Goal: Task Accomplishment & Management: Complete application form

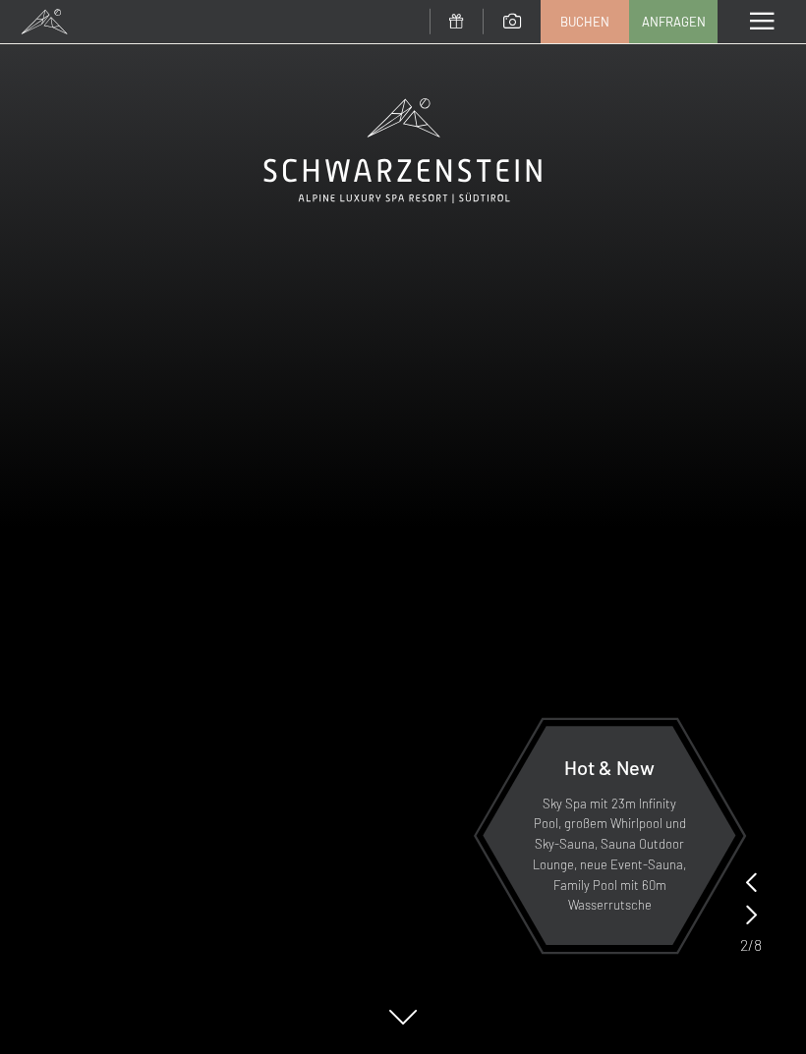
click at [756, 24] on span at bounding box center [762, 22] width 24 height 18
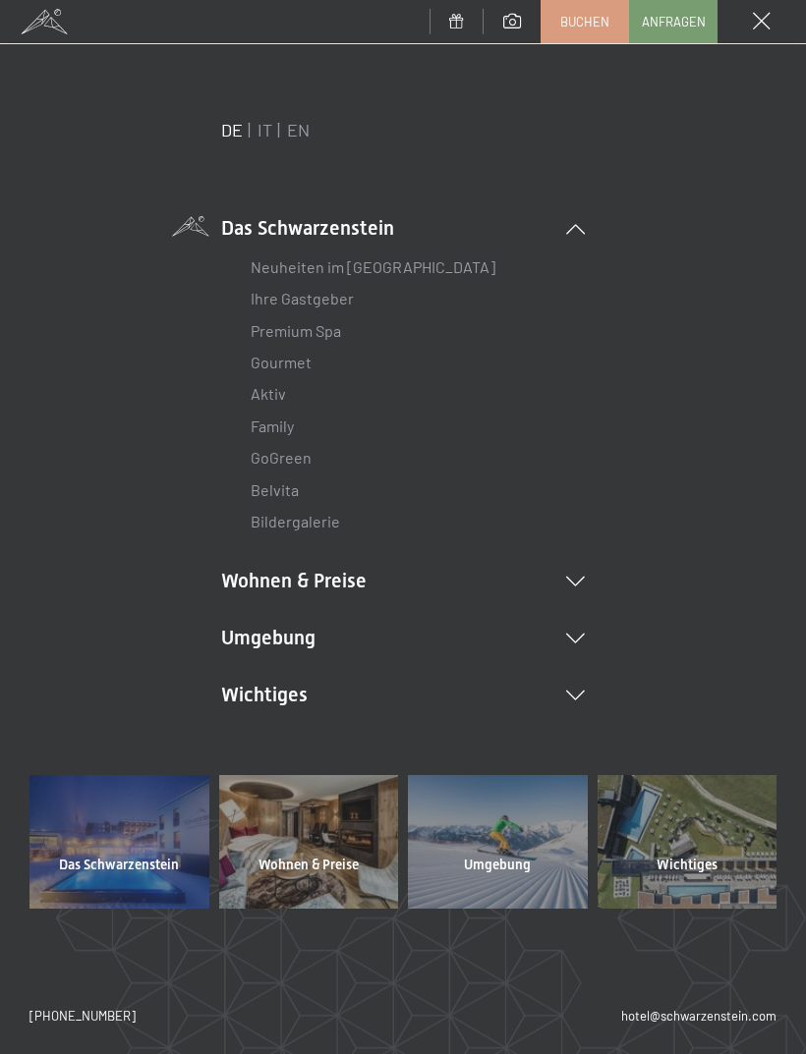
click at [360, 586] on li "Wohnen & Preise Inklusivleistungen Zimmer & Preise Liste Angebote Liste Familie…" at bounding box center [403, 581] width 364 height 28
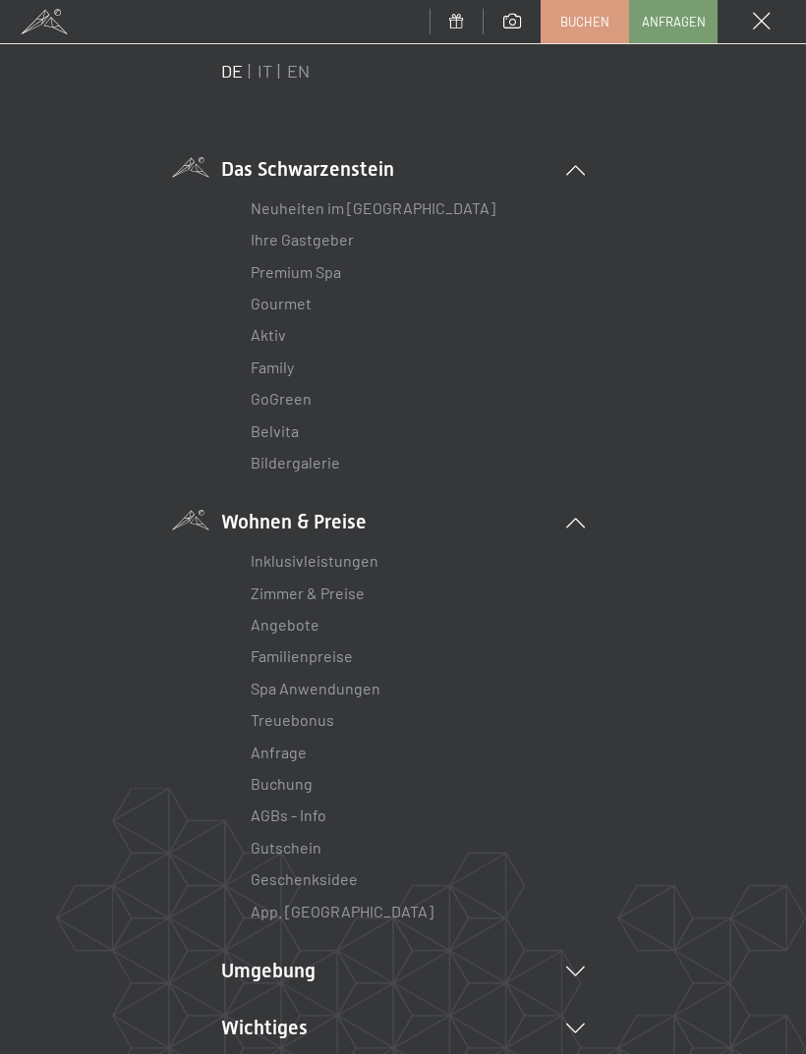
scroll to position [100, 0]
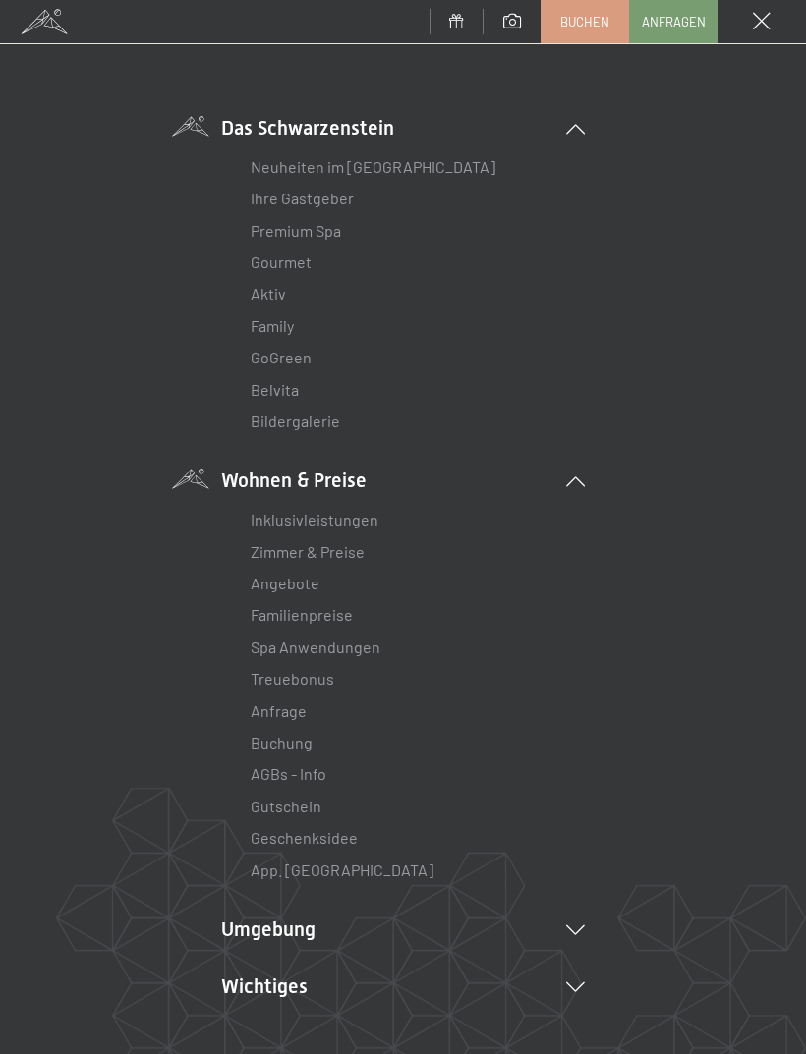
click at [310, 579] on link "Angebote" at bounding box center [285, 583] width 69 height 19
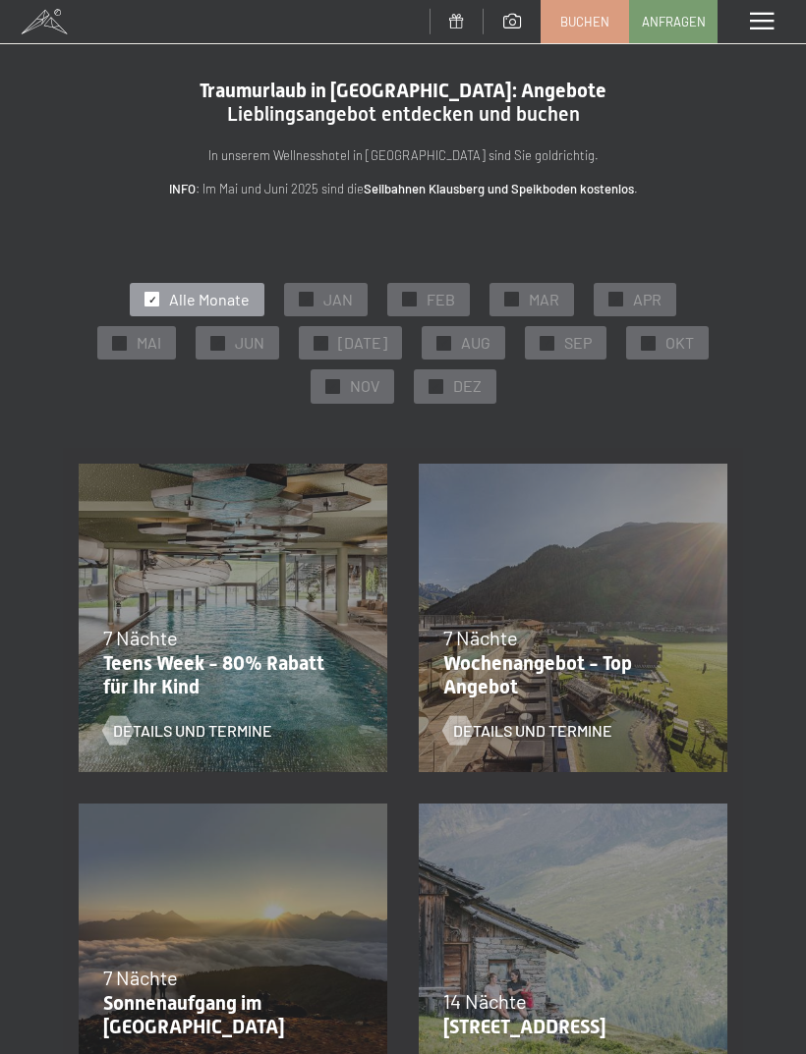
click at [545, 296] on span "MAR" at bounding box center [544, 300] width 30 height 22
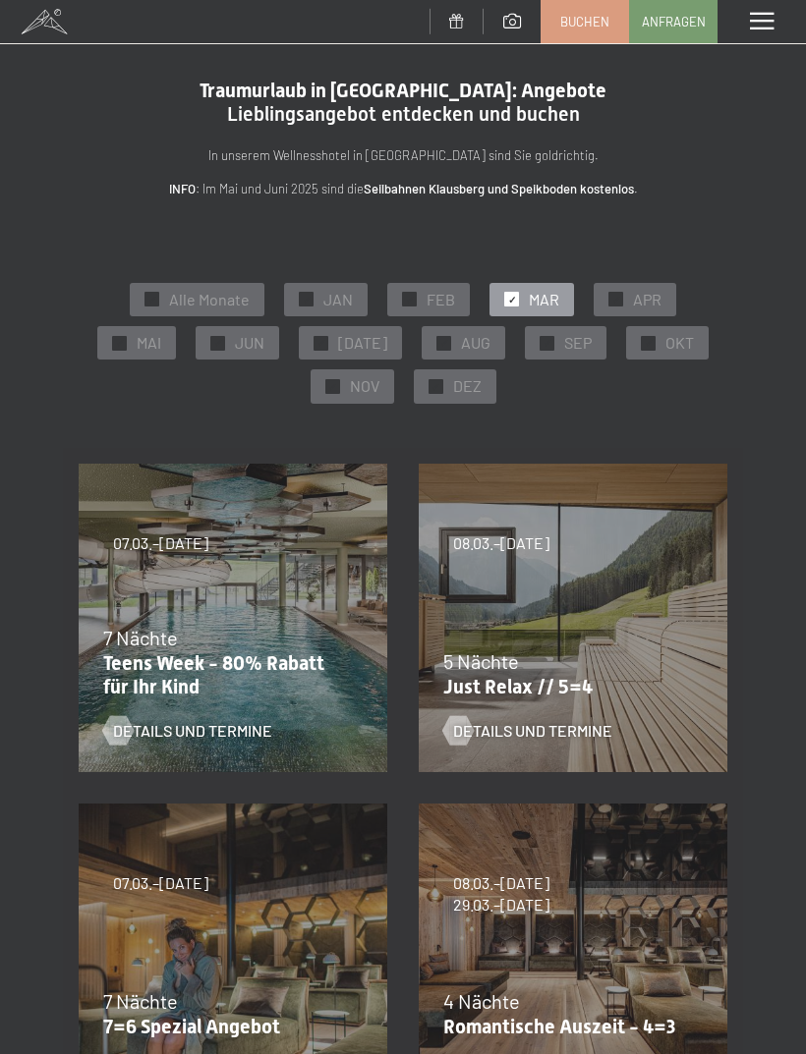
click at [638, 289] on span "APR" at bounding box center [647, 300] width 28 height 22
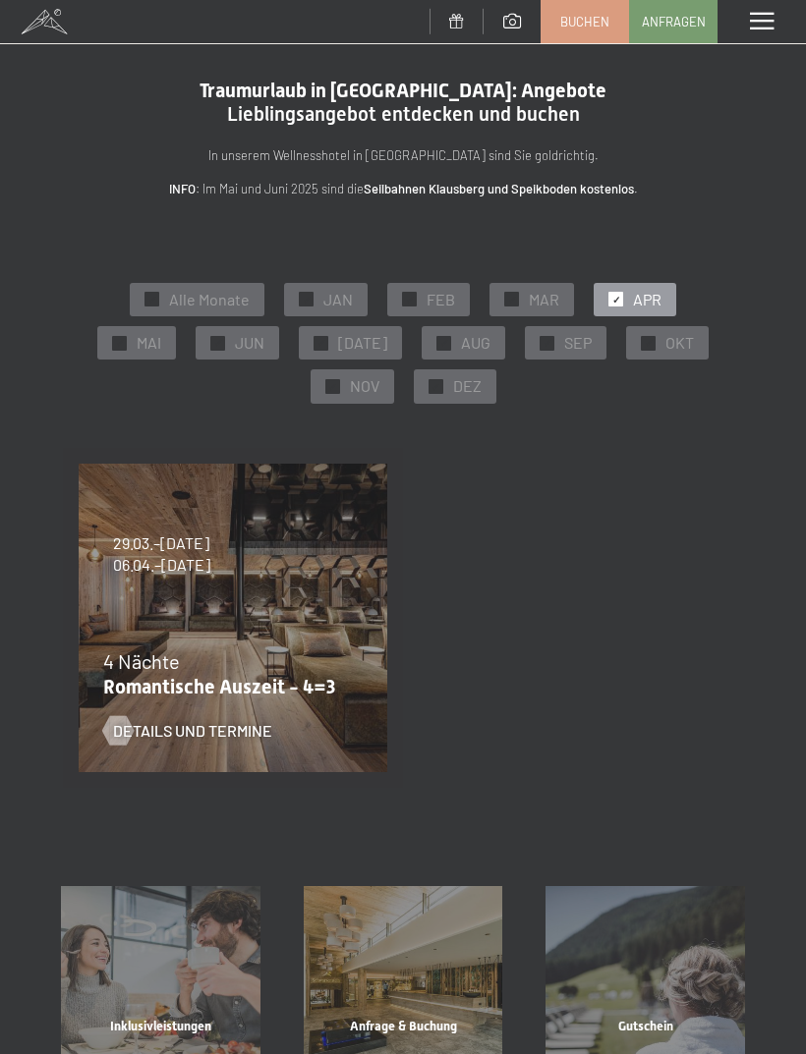
click at [534, 297] on span "MAR" at bounding box center [544, 300] width 30 height 22
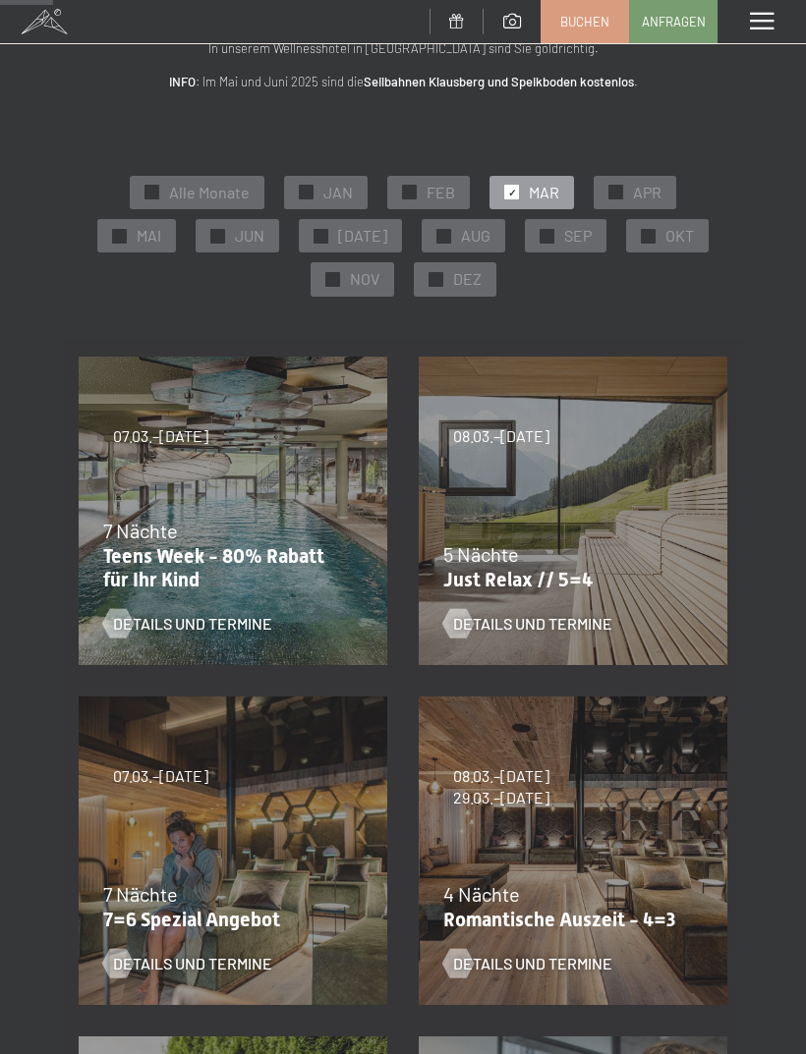
scroll to position [106, 0]
click at [167, 549] on p "Teens Week - 80% Rabatt für Ihr Kind" at bounding box center [228, 568] width 250 height 47
click at [161, 561] on p "Teens Week - 80% Rabatt für Ihr Kind" at bounding box center [228, 568] width 250 height 47
click at [134, 524] on span "7 Nächte" at bounding box center [140, 532] width 75 height 24
click at [145, 534] on span "7 Nächte" at bounding box center [140, 532] width 75 height 24
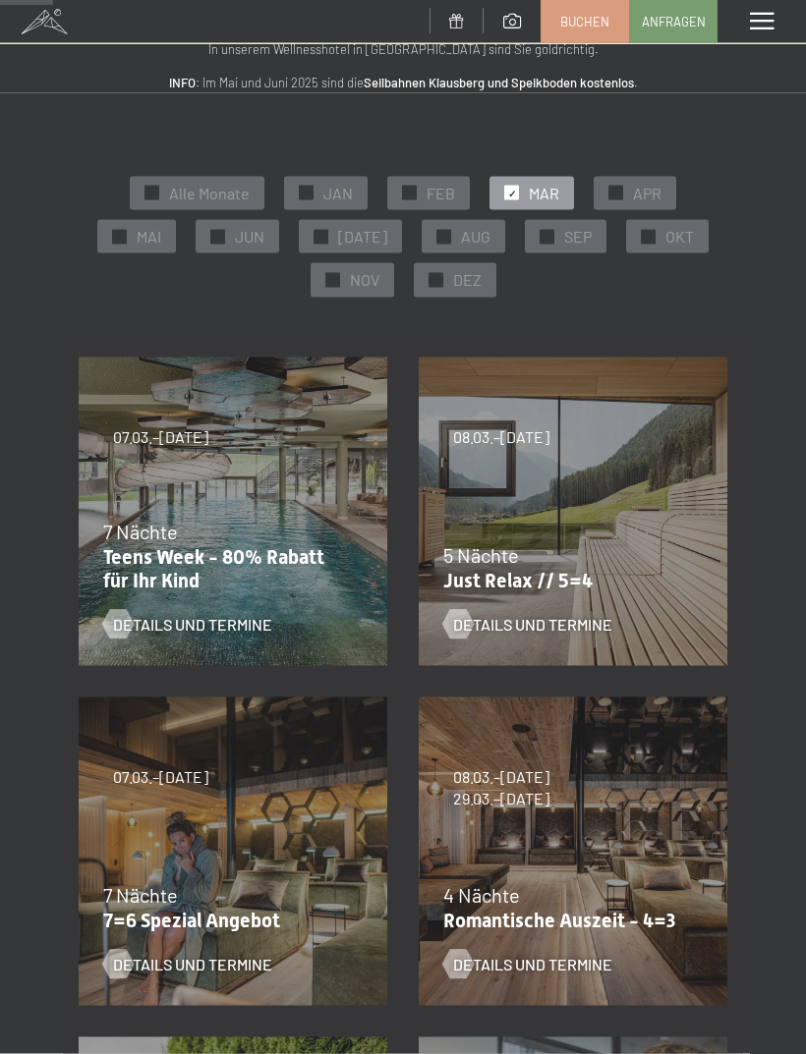
scroll to position [107, 0]
click at [148, 613] on span "Details und Termine" at bounding box center [192, 624] width 159 height 22
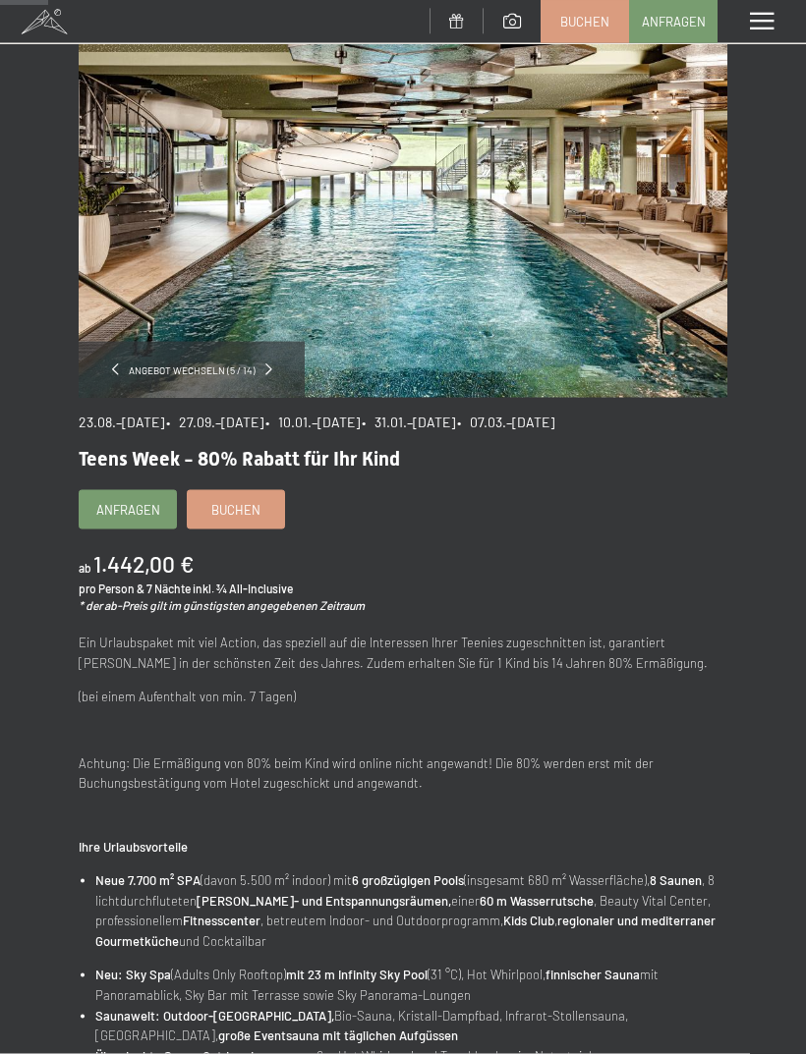
scroll to position [95, 0]
click at [126, 503] on span "Anfragen" at bounding box center [128, 509] width 64 height 18
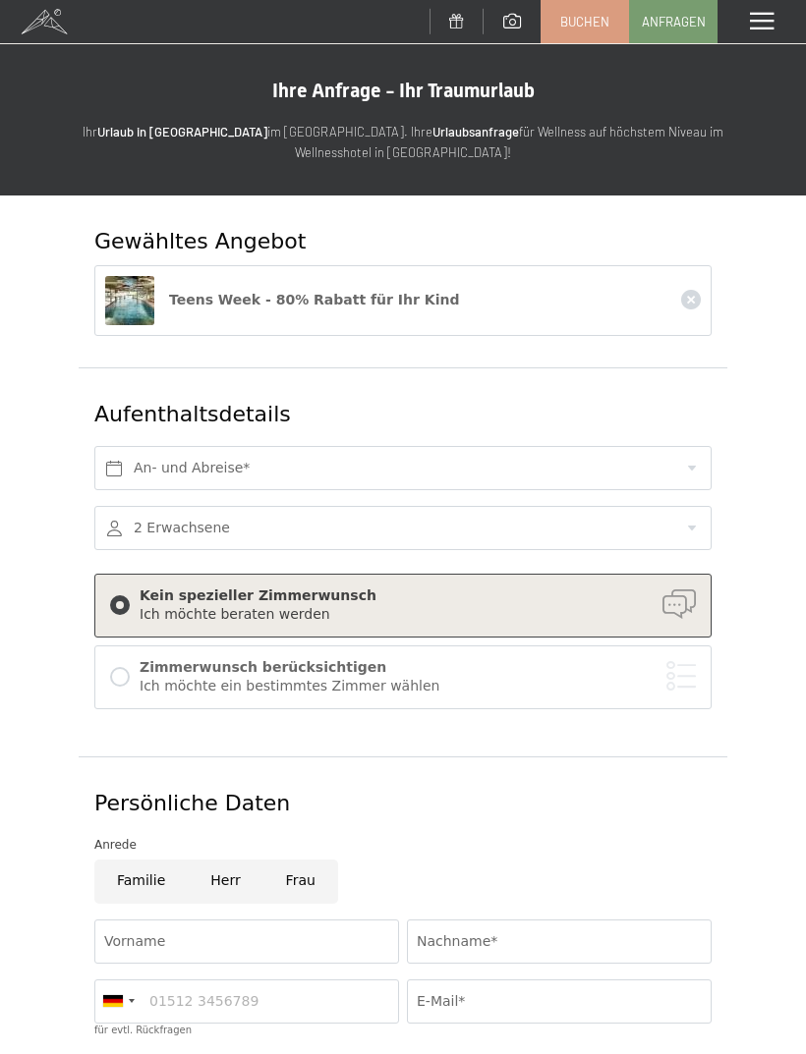
click at [682, 519] on div at bounding box center [402, 528] width 617 height 44
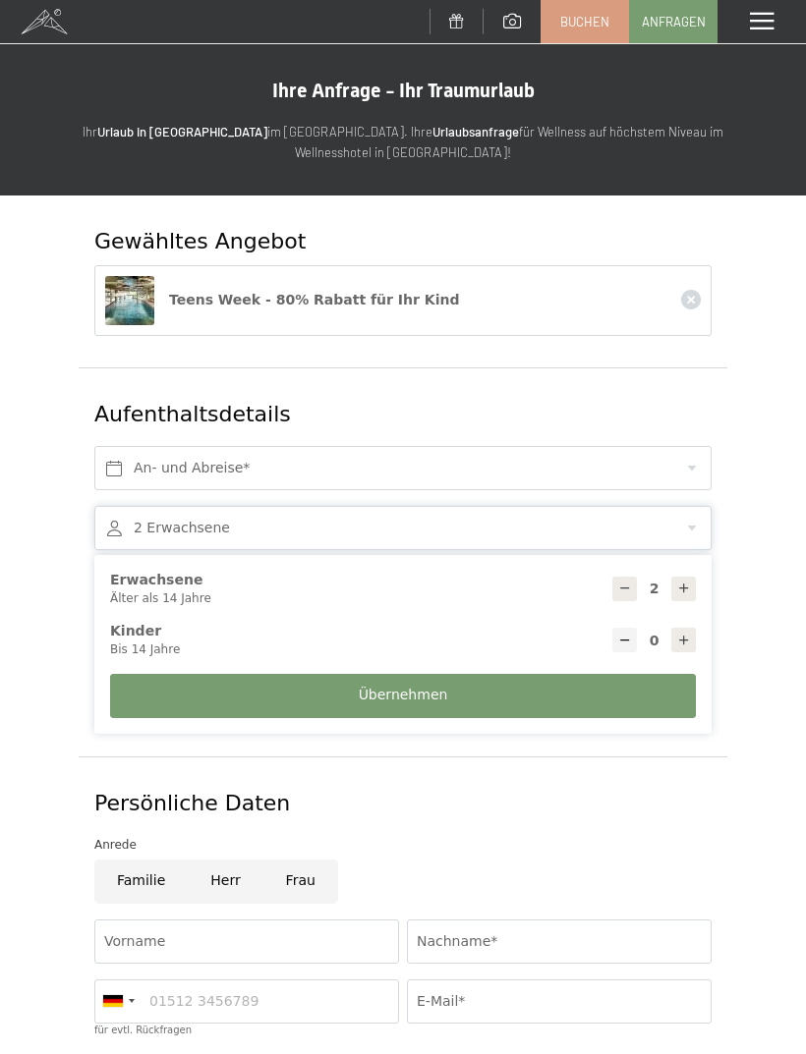
click at [679, 637] on icon at bounding box center [684, 641] width 14 height 14
type input "1"
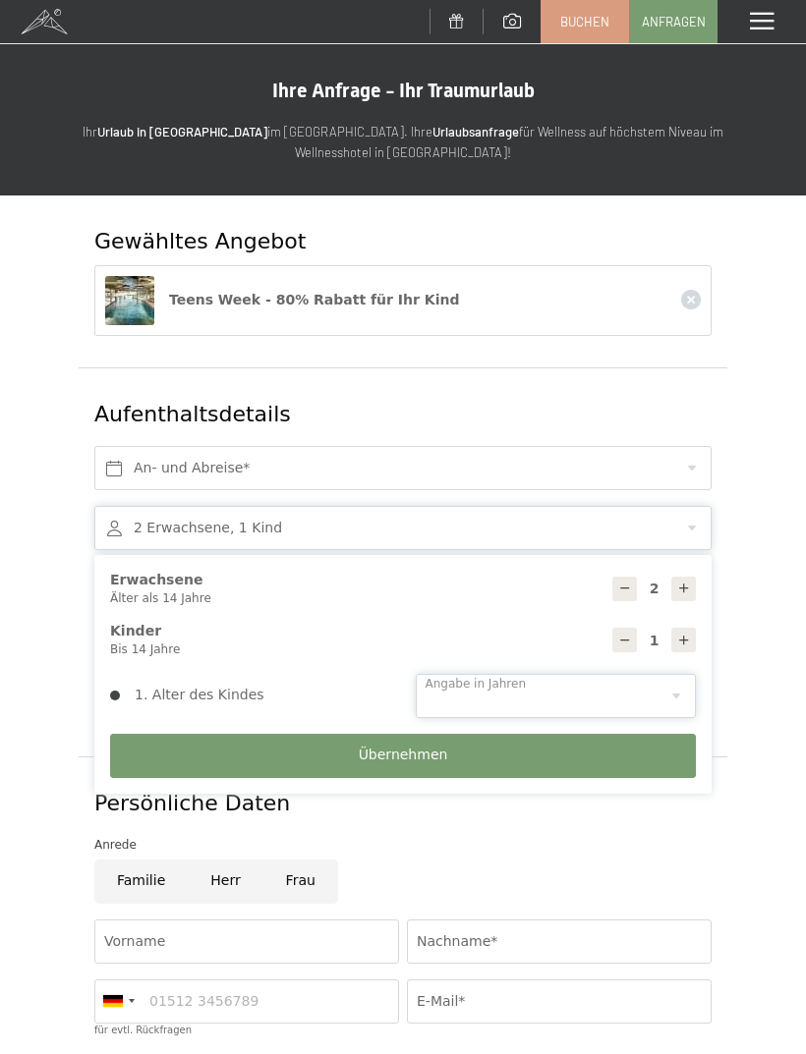
click at [682, 685] on select "0 1 2 3 4 5 6 7 8 9 10 11 12 13 14" at bounding box center [556, 696] width 281 height 44
select select "11"
click at [568, 758] on button "Übernehmen" at bounding box center [403, 756] width 586 height 44
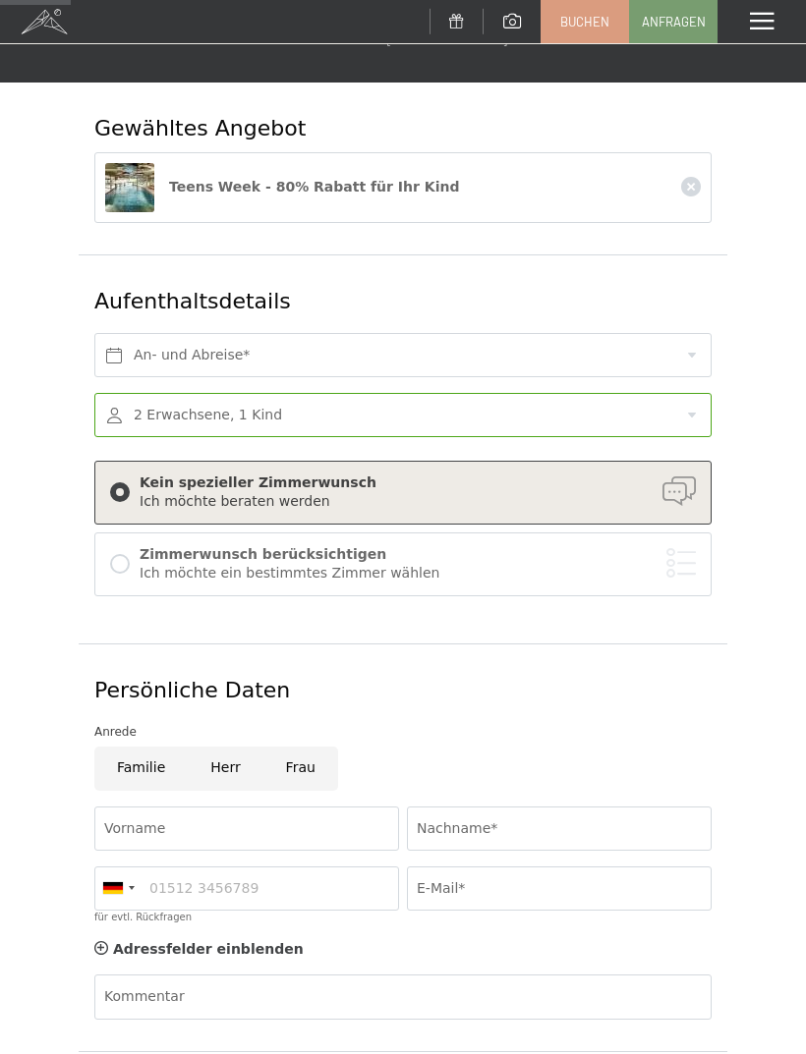
scroll to position [110, 0]
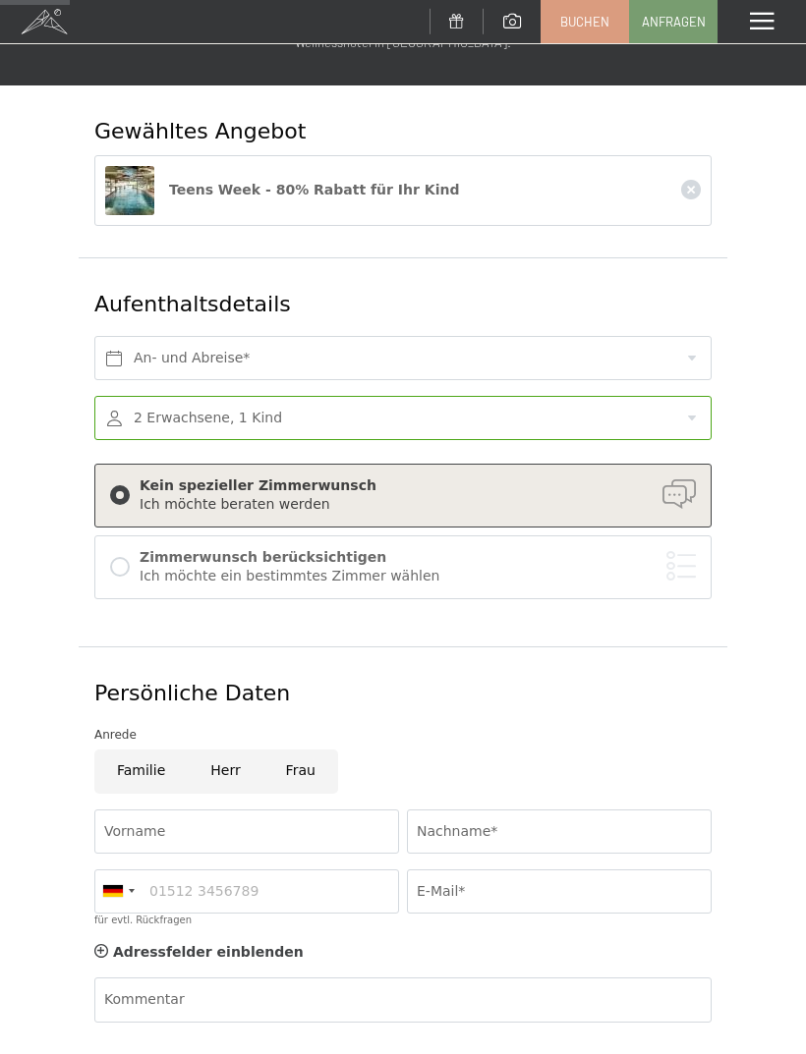
click at [126, 562] on div at bounding box center [120, 567] width 20 height 20
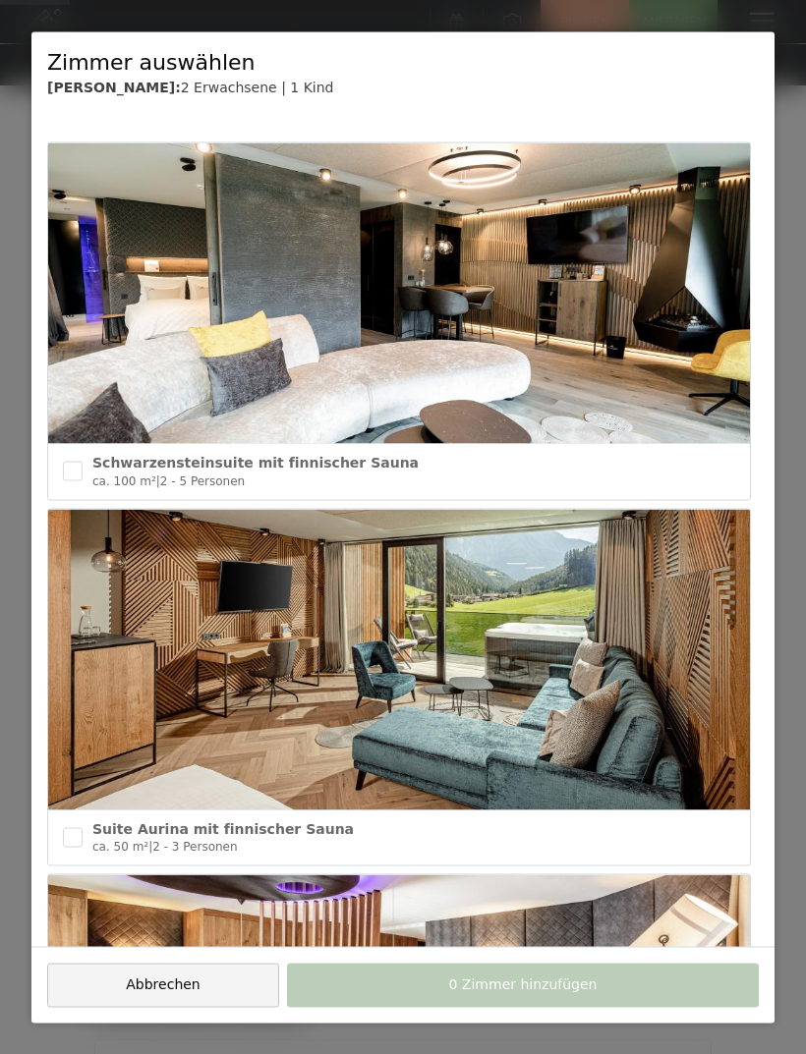
scroll to position [0, 0]
click at [21, 102] on div at bounding box center [403, 527] width 806 height 1054
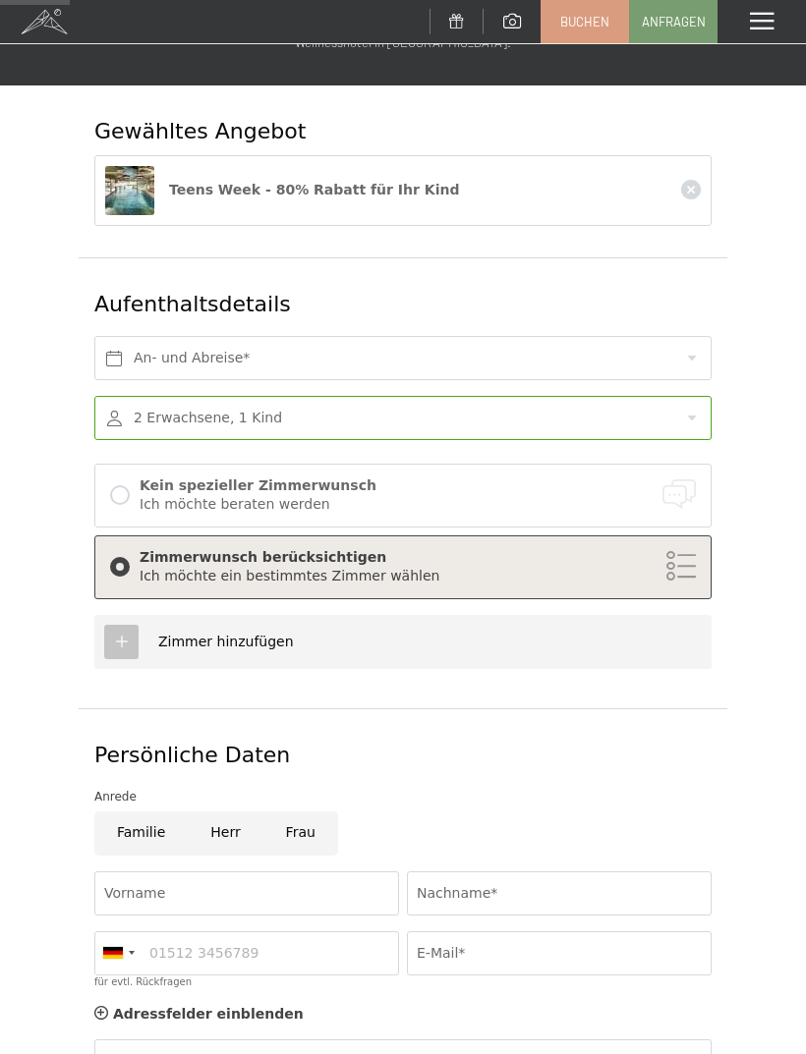
click at [252, 328] on div "An- und Abreise*" at bounding box center [402, 358] width 625 height 60
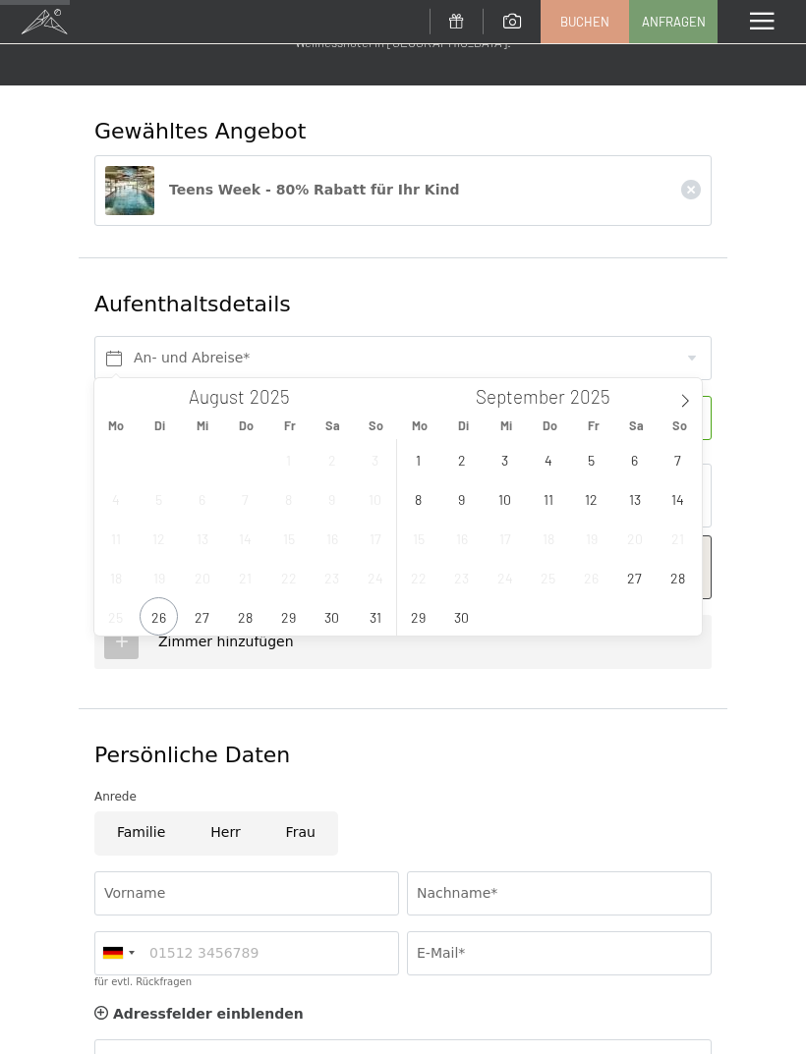
click at [678, 401] on icon at bounding box center [685, 401] width 14 height 14
click at [681, 396] on icon at bounding box center [685, 401] width 14 height 14
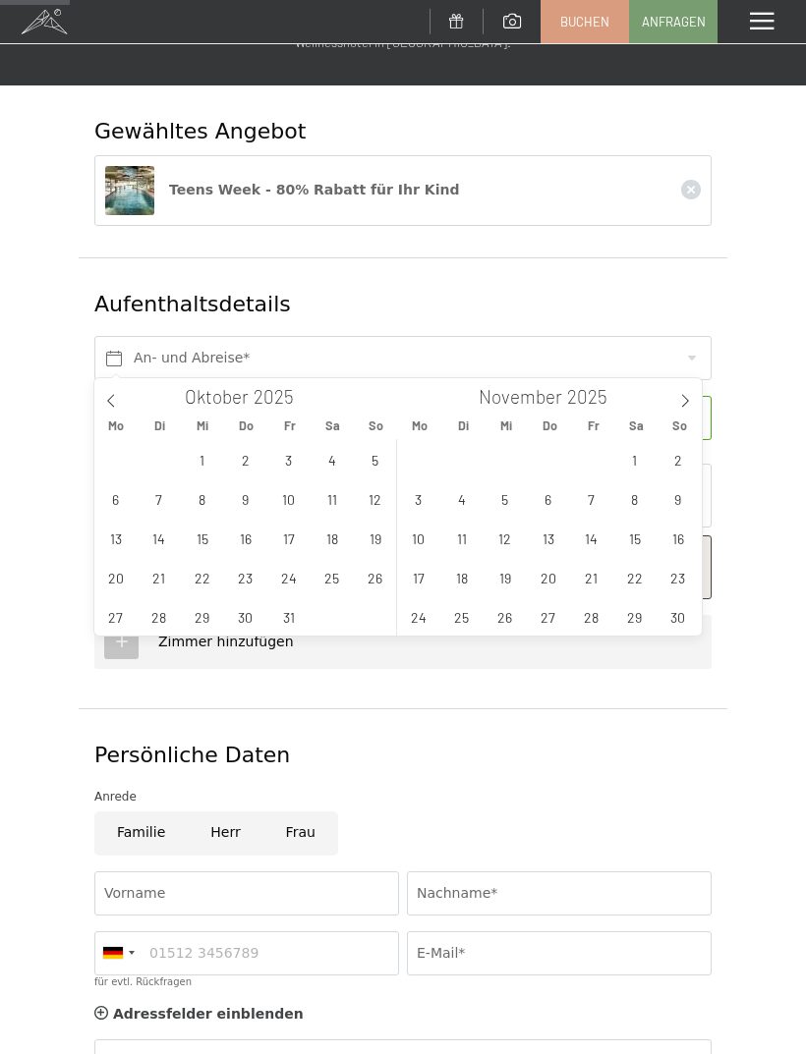
click at [680, 392] on span at bounding box center [684, 394] width 33 height 33
click at [683, 399] on icon at bounding box center [685, 401] width 14 height 14
type input "2026"
click at [684, 399] on icon at bounding box center [685, 401] width 14 height 14
type input "2026"
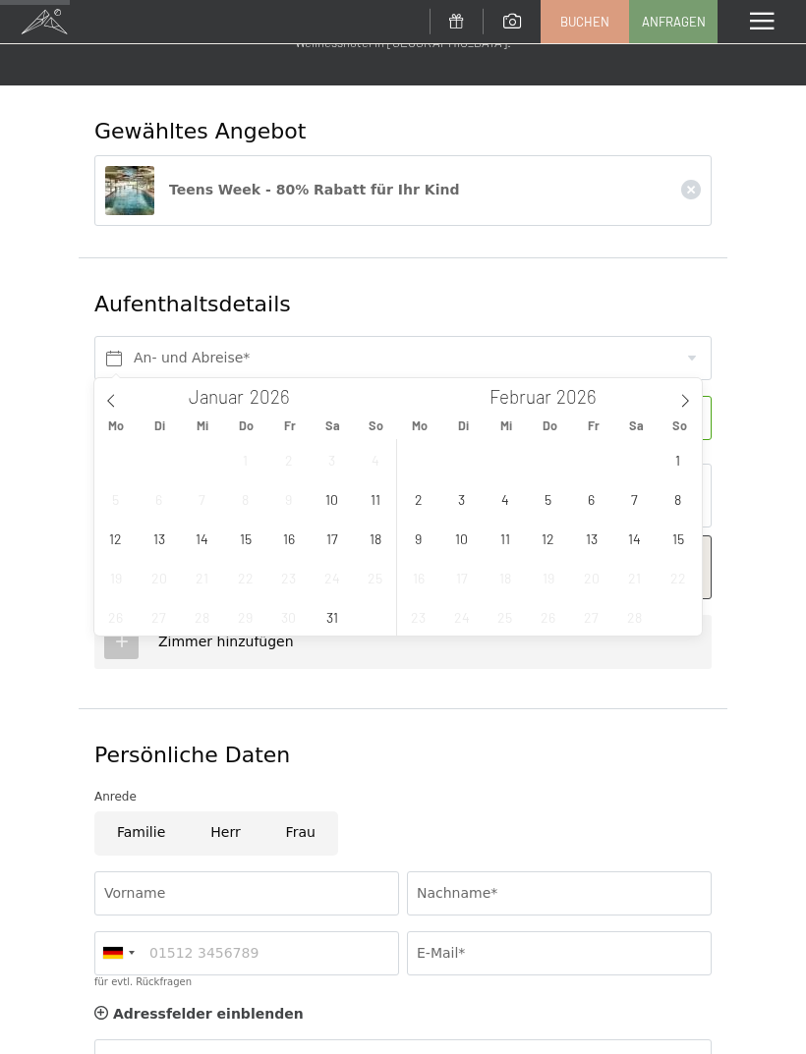
click at [686, 394] on icon at bounding box center [685, 401] width 14 height 14
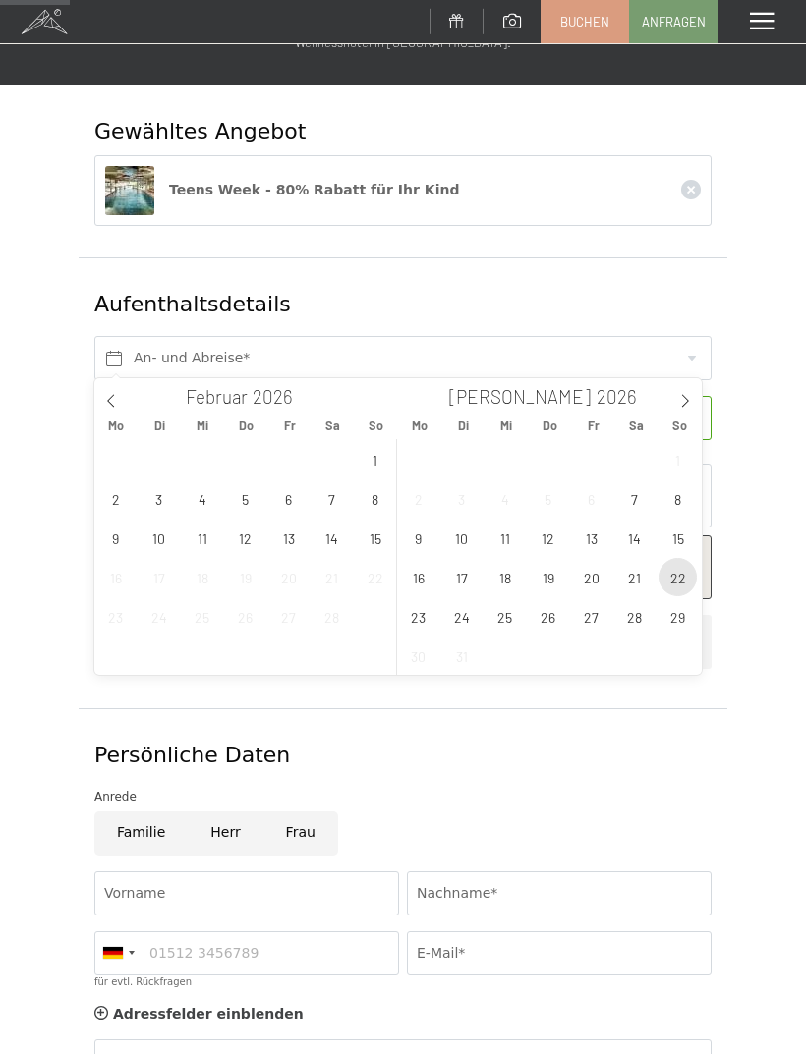
click at [668, 577] on span "22" at bounding box center [677, 577] width 38 height 38
type input "So. 22.03.2026 - So. 29.03.2026"
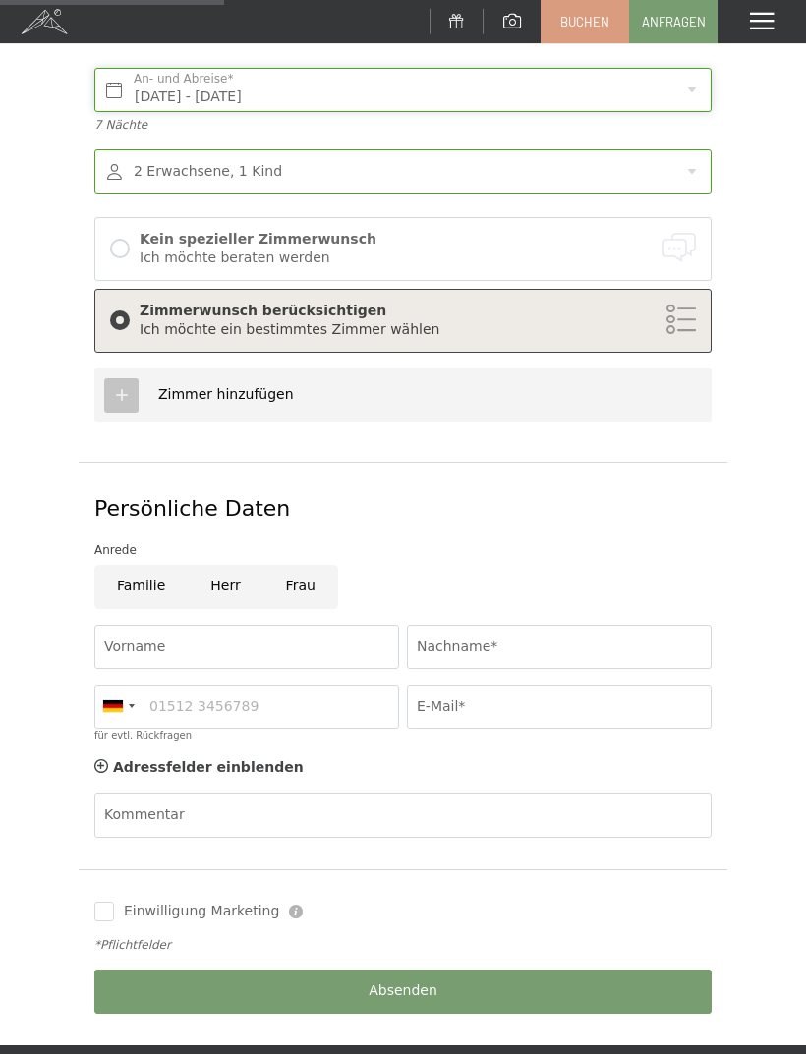
scroll to position [377, 0]
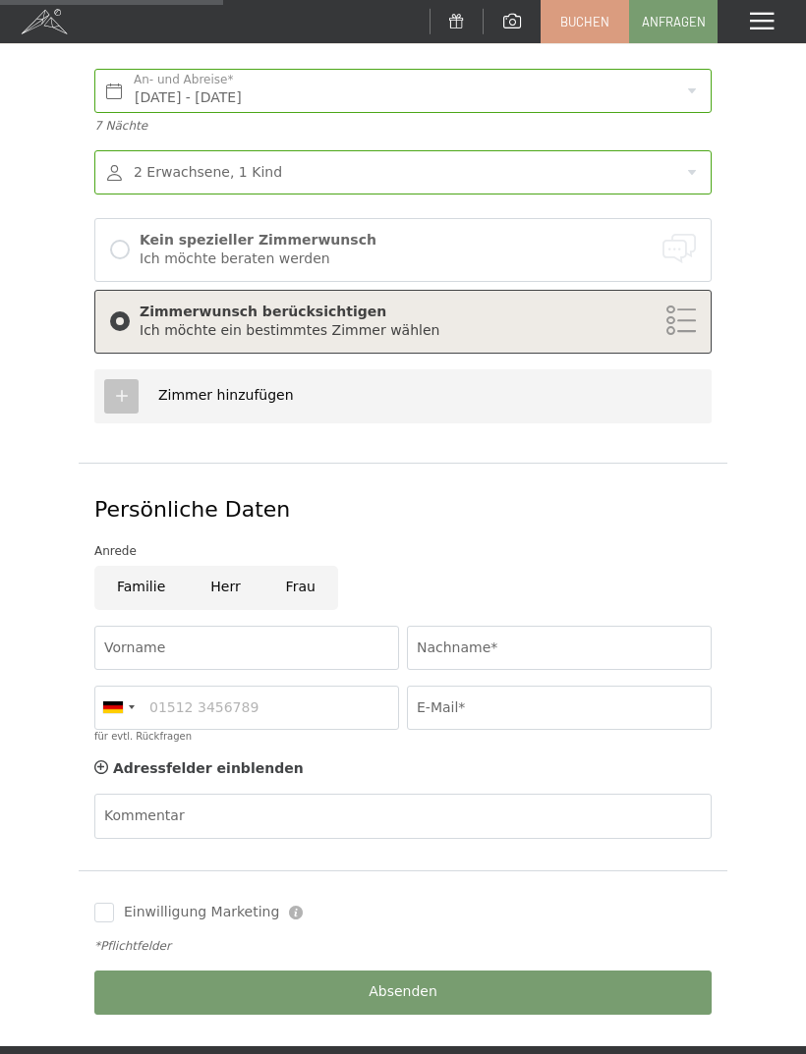
click at [221, 584] on input "Herr" at bounding box center [225, 588] width 75 height 44
radio input "true"
click at [170, 626] on input "Vorname" at bounding box center [246, 648] width 305 height 44
type input "Ronnie"
click at [586, 647] on input "Nachname*" at bounding box center [559, 648] width 305 height 44
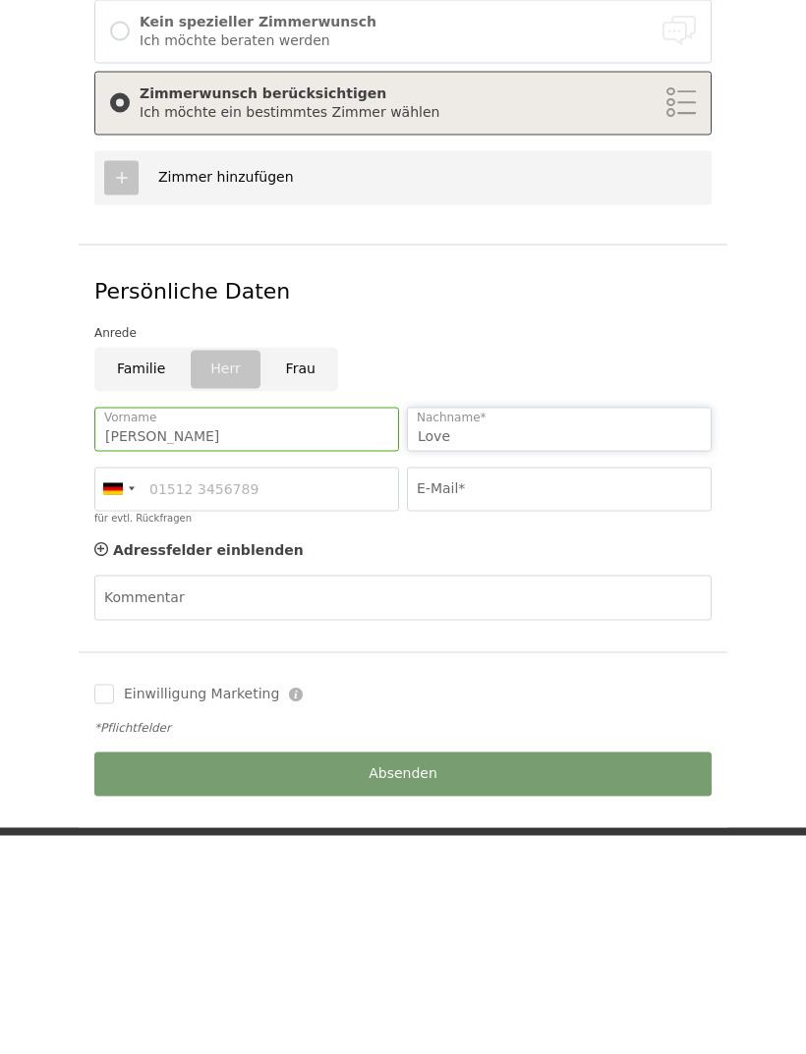
type input "Love"
click at [239, 626] on input "Ronnie" at bounding box center [246, 648] width 305 height 44
click at [296, 686] on input "für evtl. Rückfragen" at bounding box center [246, 708] width 305 height 44
type input "17657865015"
click at [524, 686] on input "E-Mail*" at bounding box center [559, 708] width 305 height 44
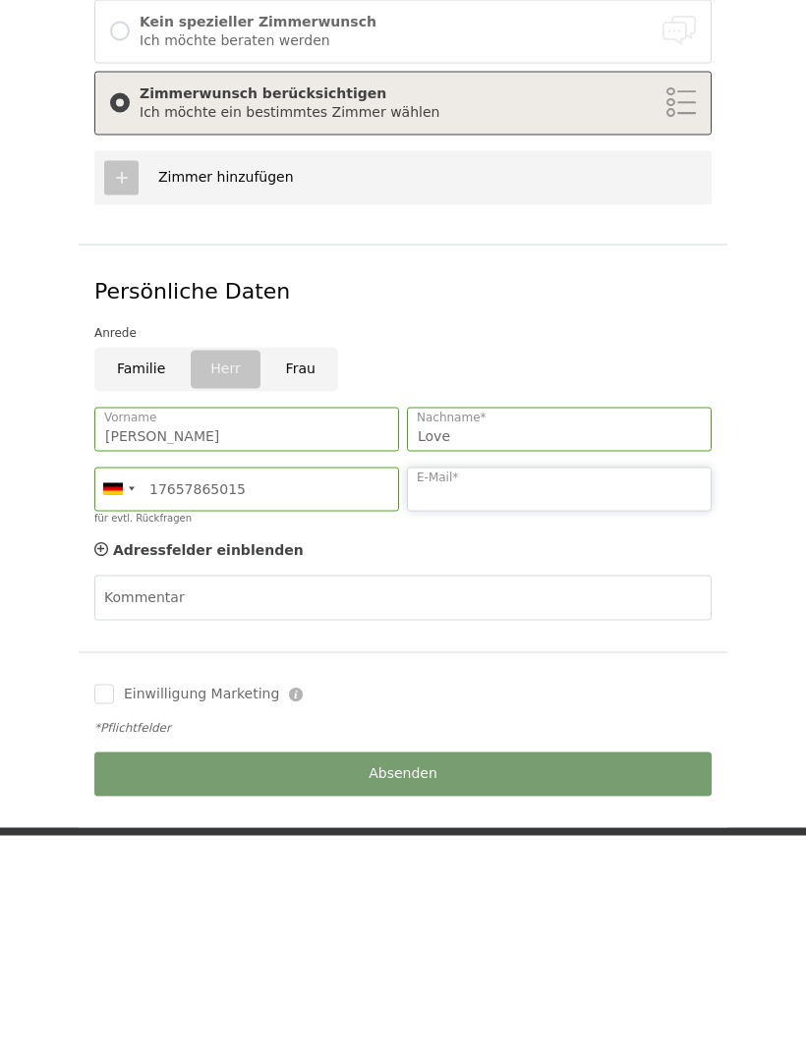
type input "R"
type input "t"
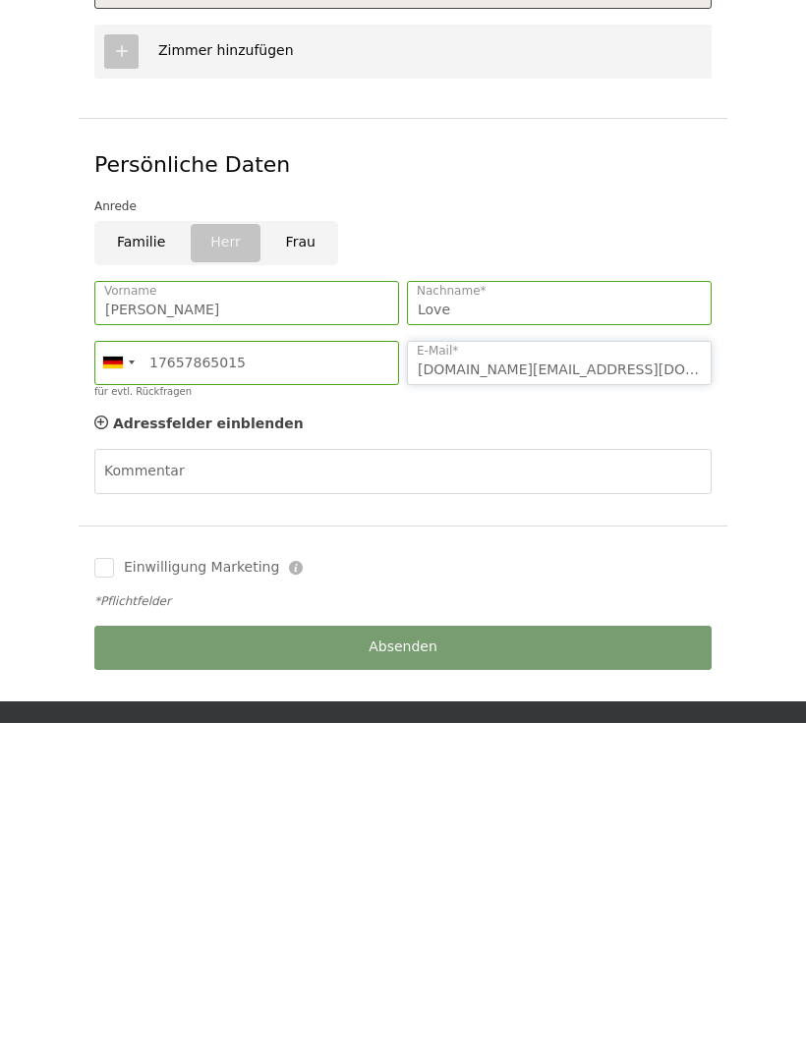
scroll to position [392, 0]
type input "Ronnie.love@t-online.de"
click at [95, 880] on div "Einwilligung Marketing Der Unterfertigte, der die Aufklärung laut Link gelesen …" at bounding box center [402, 897] width 625 height 35
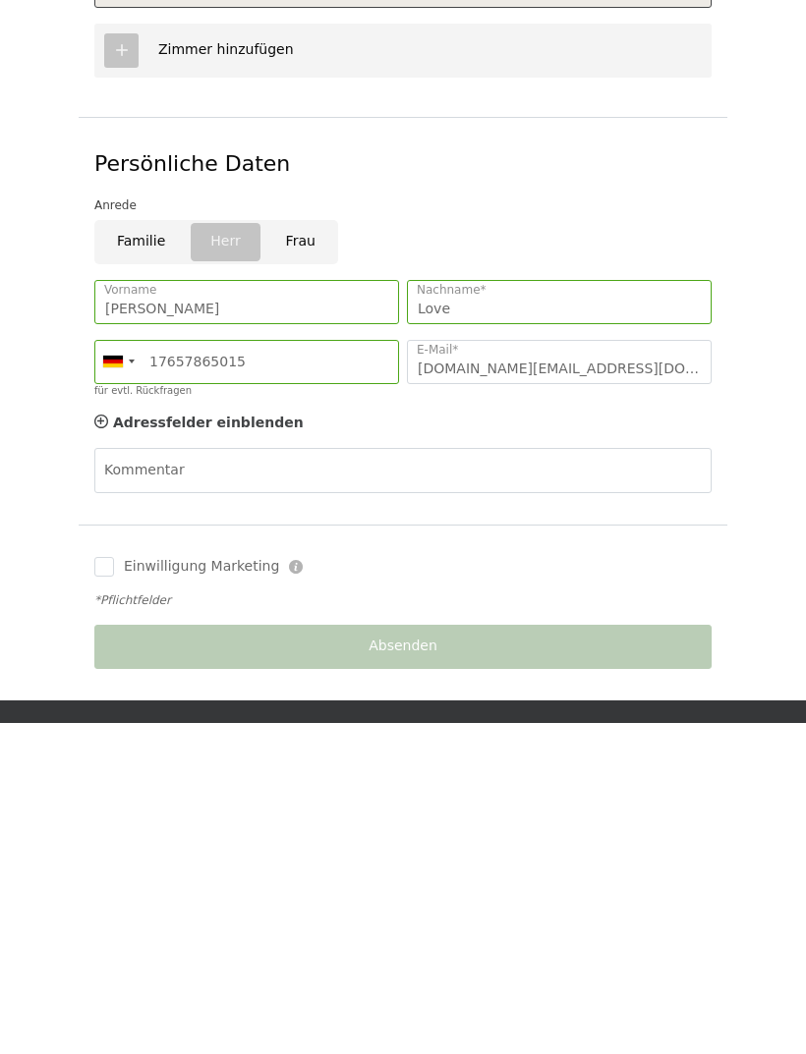
scroll to position [724, 0]
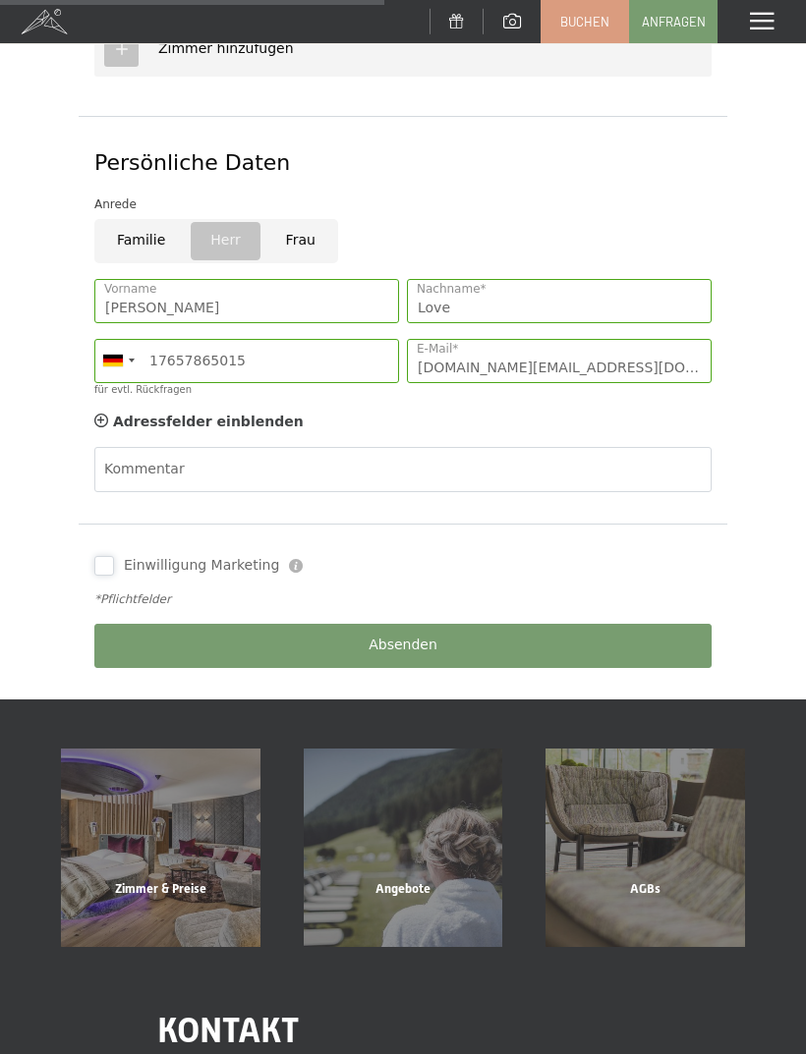
click at [98, 556] on input "Einwilligung Marketing" at bounding box center [104, 566] width 20 height 20
checkbox input "true"
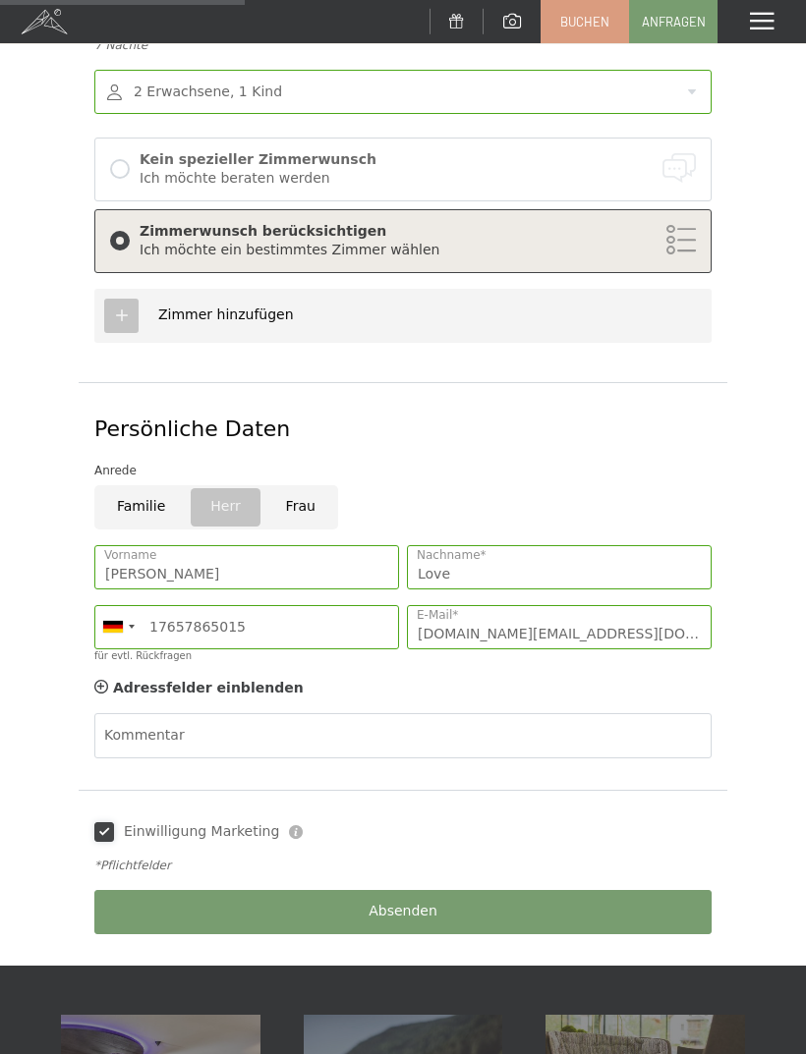
scroll to position [457, 0]
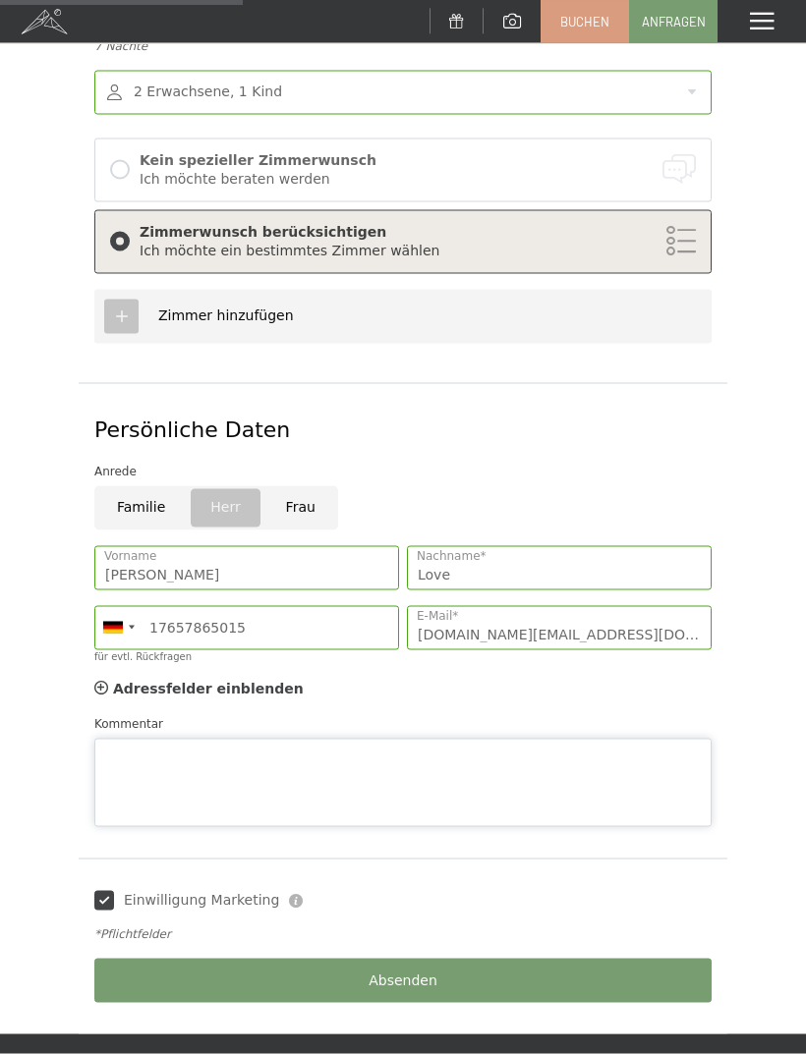
click at [161, 725] on div "Kommentar" at bounding box center [402, 770] width 617 height 113
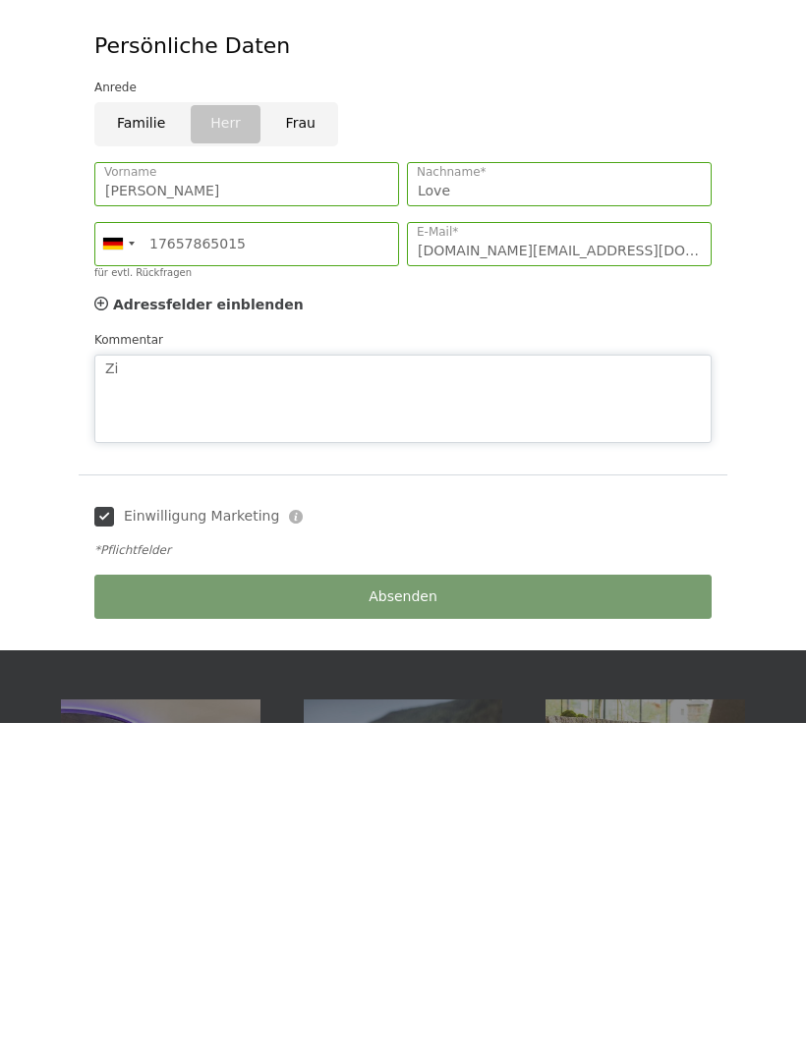
type textarea "Z"
click at [174, 686] on textarea "Hallo, es wäre toll wieder das gewohnte Zimmer zu bekommen:-)" at bounding box center [402, 730] width 617 height 88
click at [554, 686] on textarea "Hallo zusammen, es wäre toll wieder das gewohnte Zimmer zu bekommen:-)" at bounding box center [402, 730] width 617 height 88
click at [527, 686] on textarea "Hallo zusammen, es wäre toll wieder das gewohnte Zimmer zu bekommen:-)" at bounding box center [402, 730] width 617 height 88
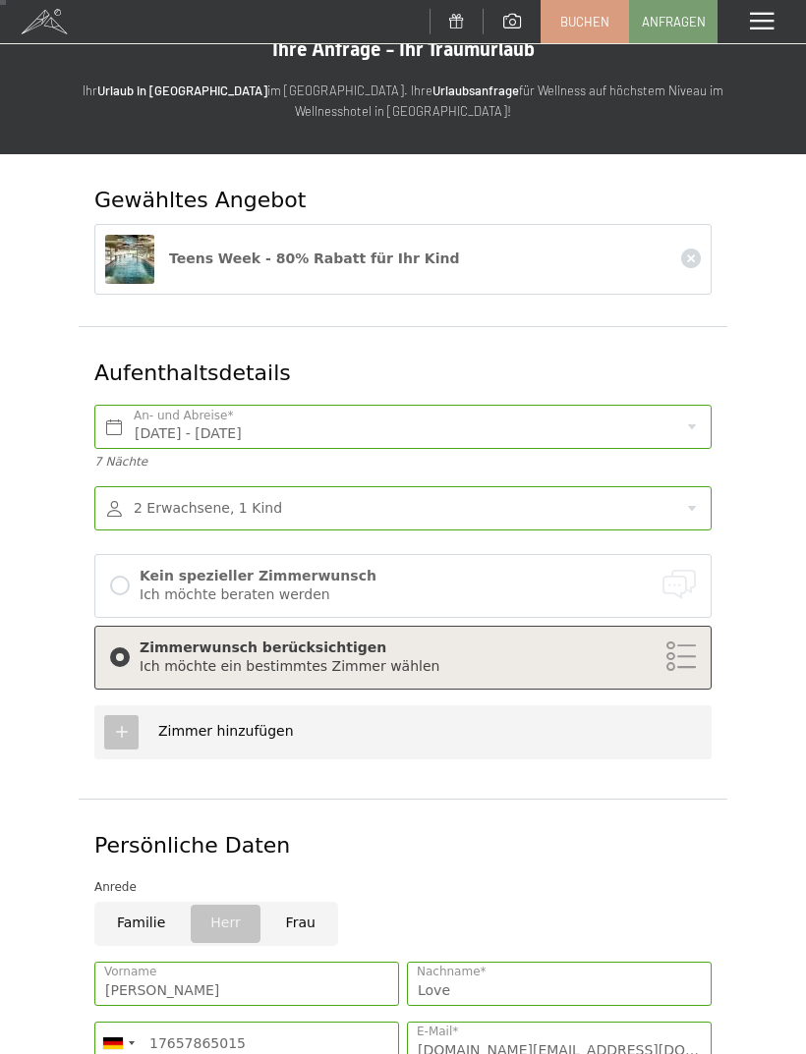
scroll to position [0, 0]
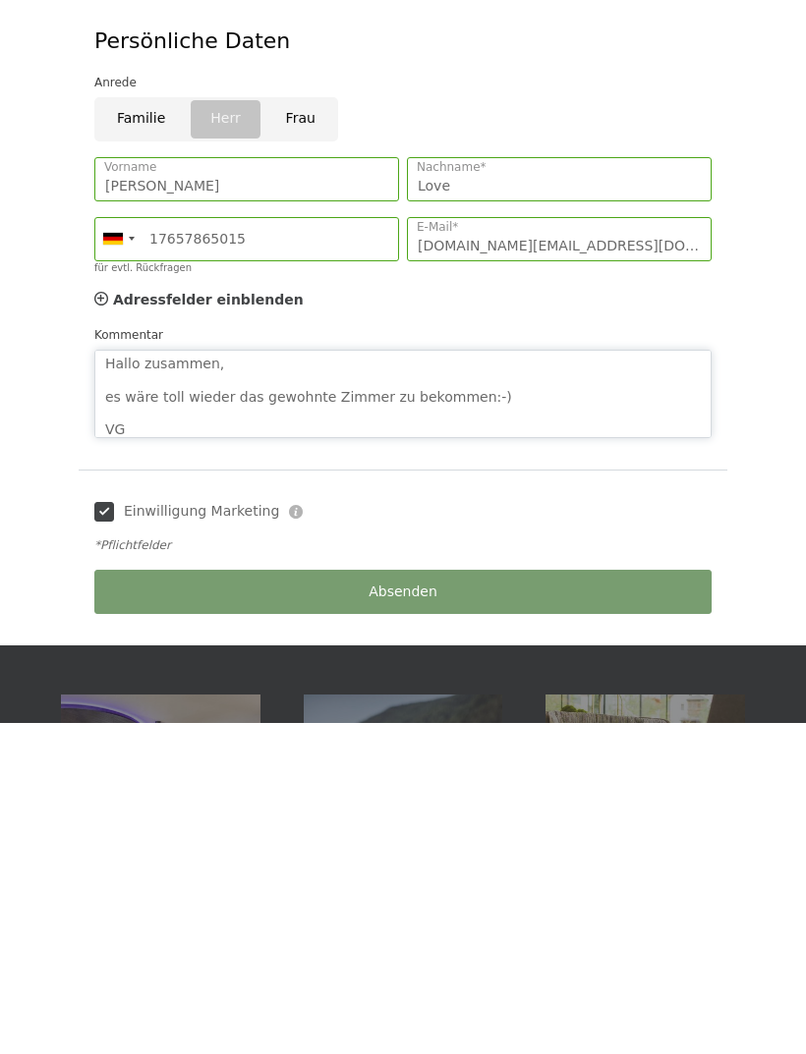
type textarea "Hallo zusammen, es wäre toll wieder das gewohnte Zimmer zu bekommen:-) VG Ronni…"
click at [518, 893] on div "Absenden" at bounding box center [402, 923] width 625 height 60
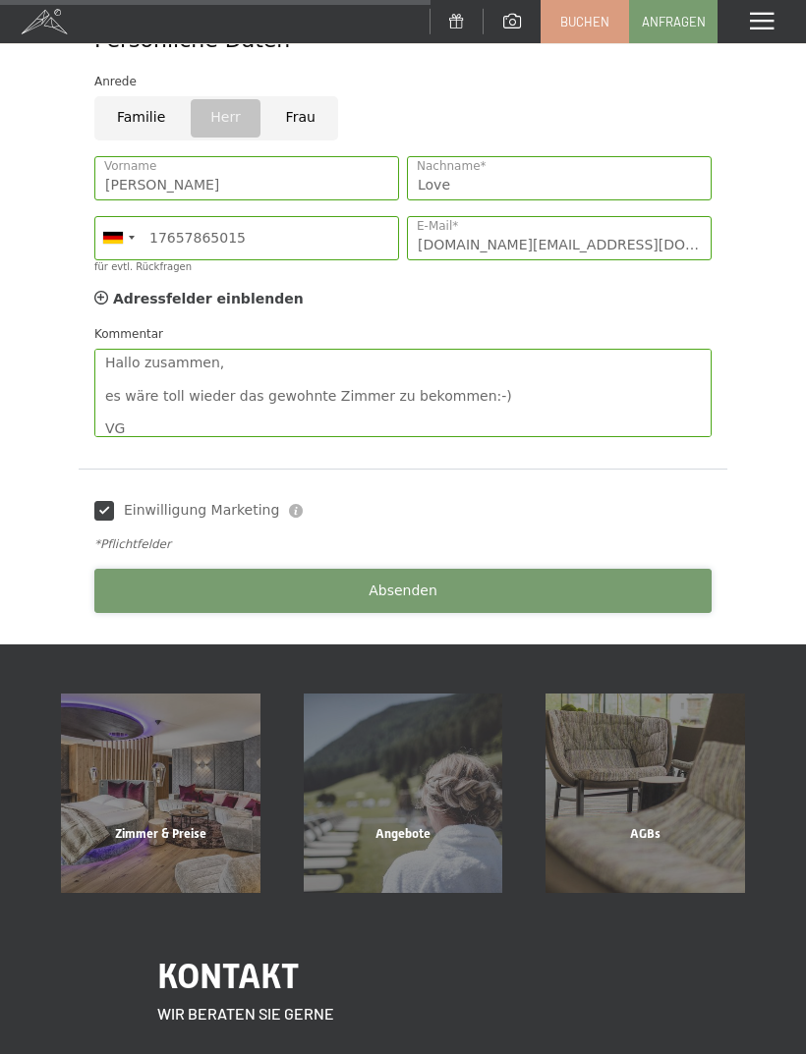
click at [185, 572] on button "Absenden" at bounding box center [402, 591] width 617 height 44
